Goal: Information Seeking & Learning: Check status

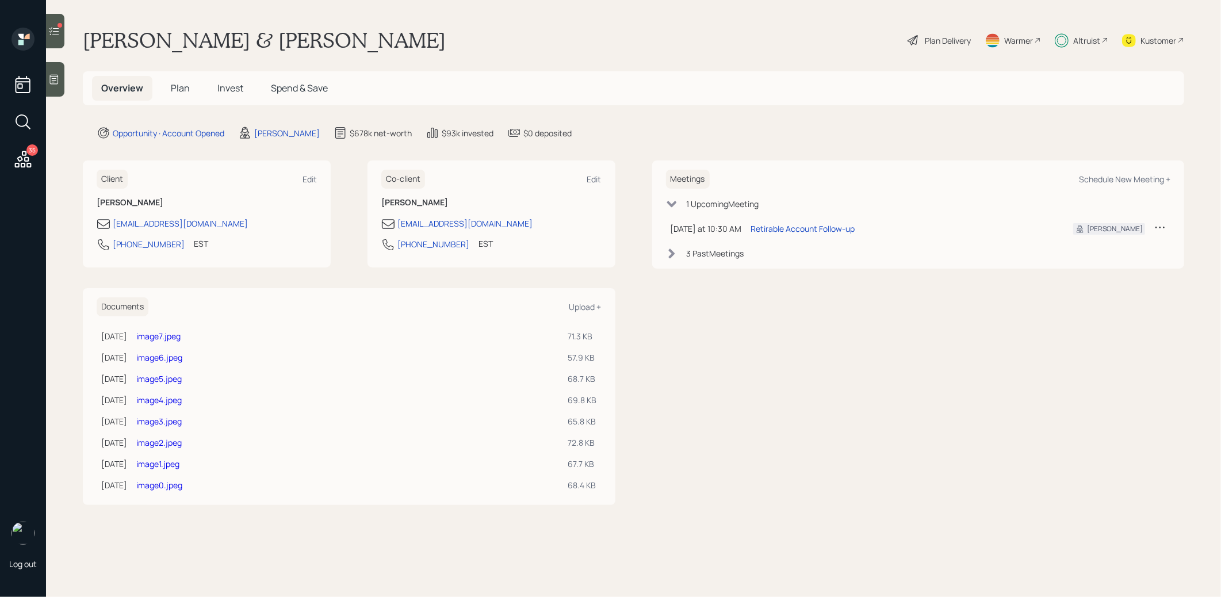
click at [56, 35] on icon at bounding box center [54, 31] width 12 height 12
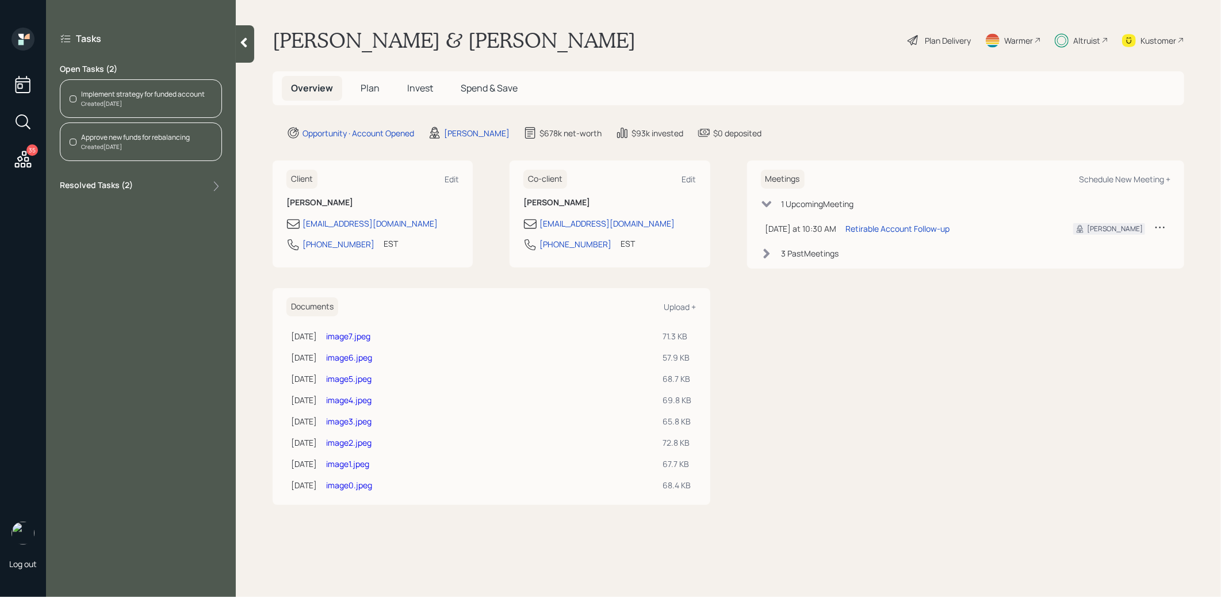
click at [427, 87] on span "Invest" at bounding box center [420, 88] width 26 height 13
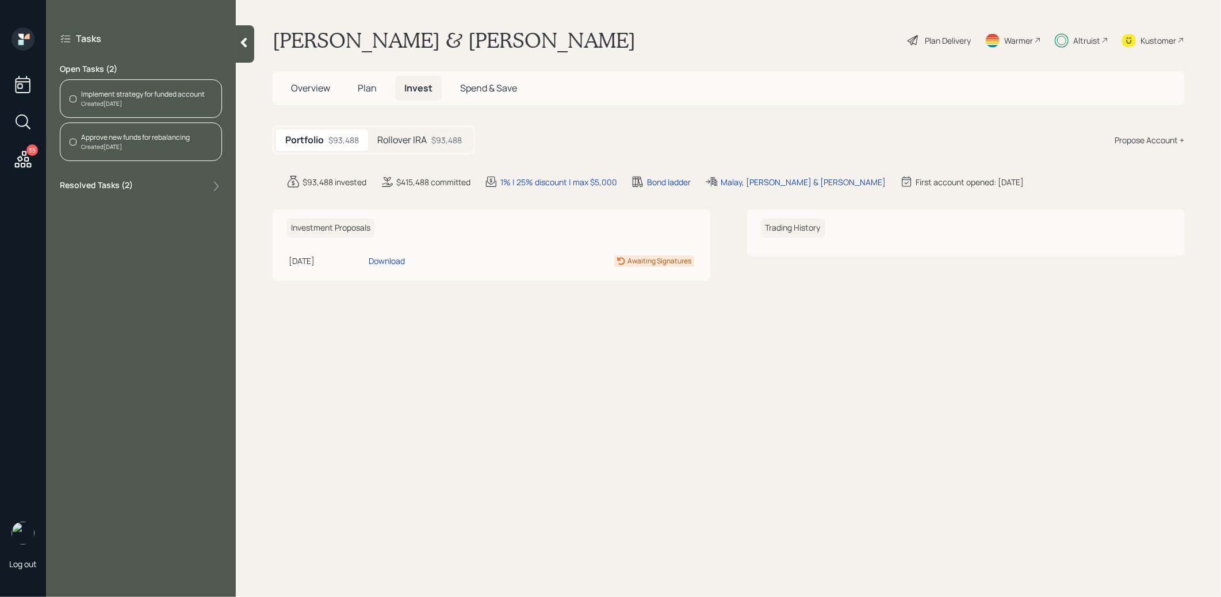
click at [445, 136] on div "$93,488" at bounding box center [447, 140] width 30 height 12
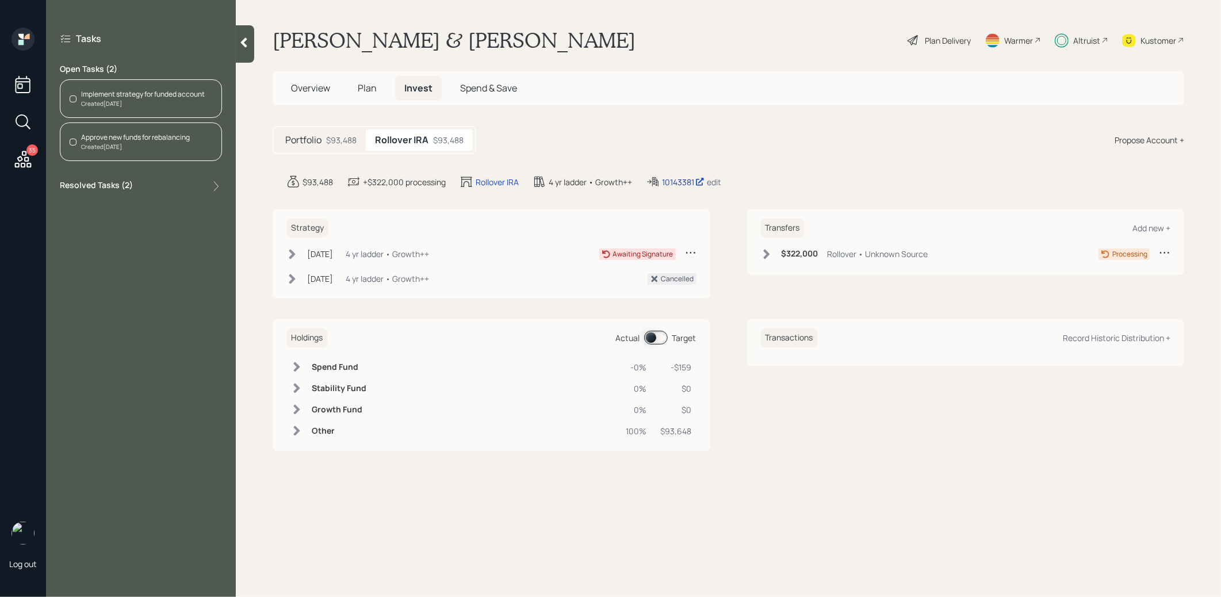
click at [685, 180] on div "10143381" at bounding box center [683, 182] width 43 height 12
click at [306, 80] on h5 "Overview" at bounding box center [311, 88] width 58 height 25
